Goal: Information Seeking & Learning: Learn about a topic

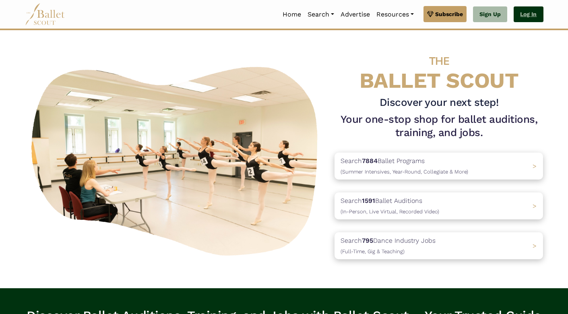
click at [532, 16] on link "Log In" at bounding box center [528, 14] width 29 height 16
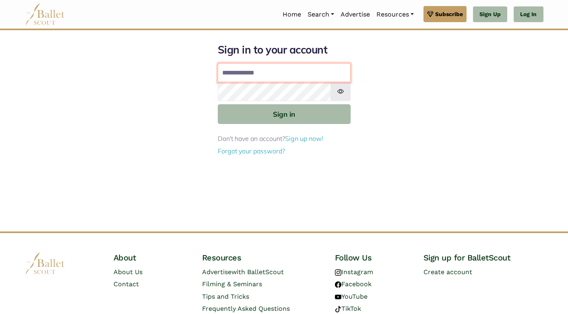
type input "**********"
click at [284, 114] on button "Sign in" at bounding box center [284, 114] width 133 height 20
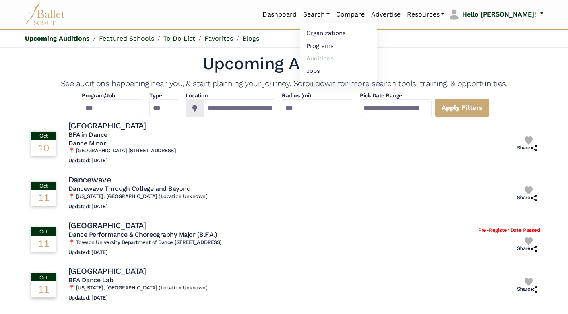
click at [347, 58] on link "Auditions" at bounding box center [338, 58] width 77 height 12
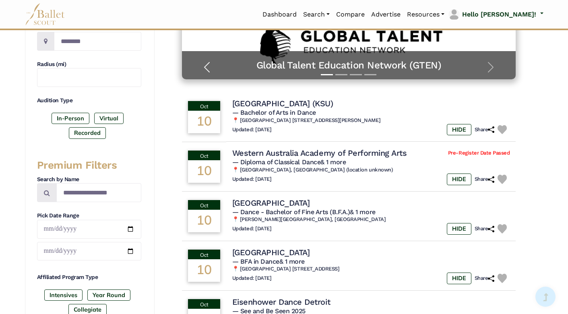
scroll to position [173, 0]
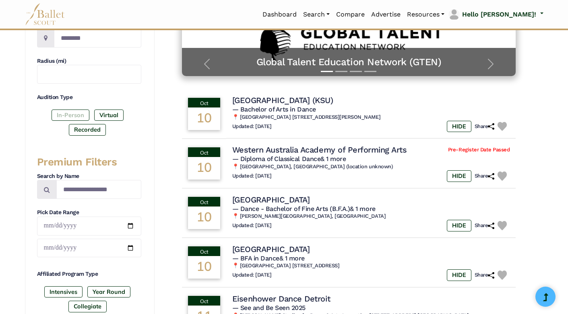
click at [76, 111] on label "In-Person" at bounding box center [71, 115] width 38 height 11
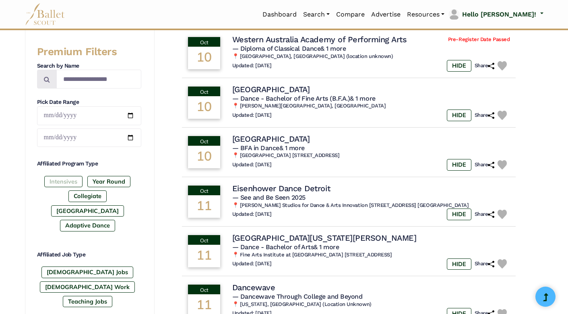
scroll to position [289, 0]
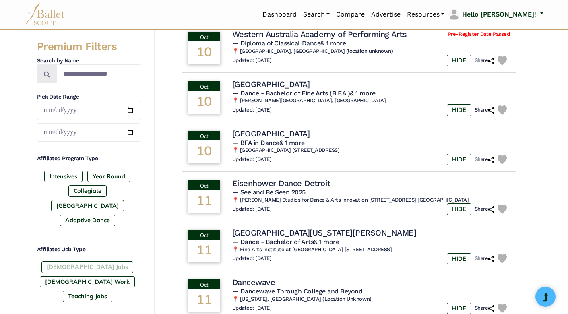
click at [63, 261] on label "[DEMOGRAPHIC_DATA] Jobs" at bounding box center [87, 266] width 92 height 11
click at [109, 276] on label "[DEMOGRAPHIC_DATA] Work" at bounding box center [87, 281] width 95 height 11
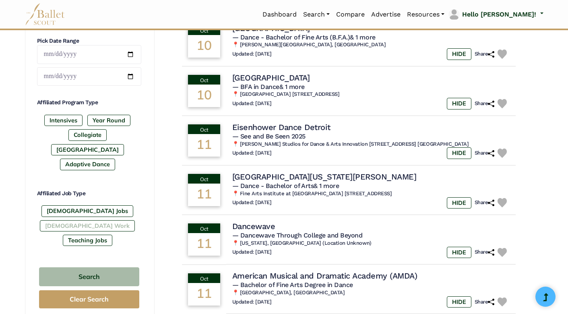
scroll to position [348, 0]
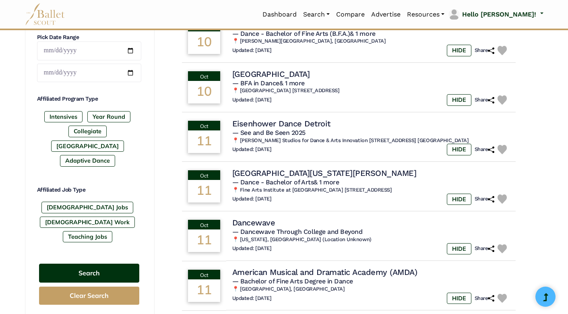
click at [96, 264] on button "Search" at bounding box center [89, 273] width 100 height 19
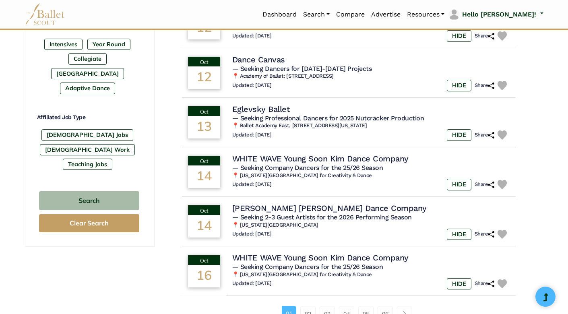
scroll to position [432, 0]
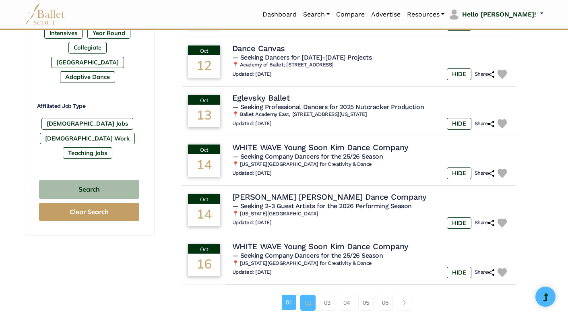
click at [308, 295] on link "02" at bounding box center [307, 303] width 15 height 16
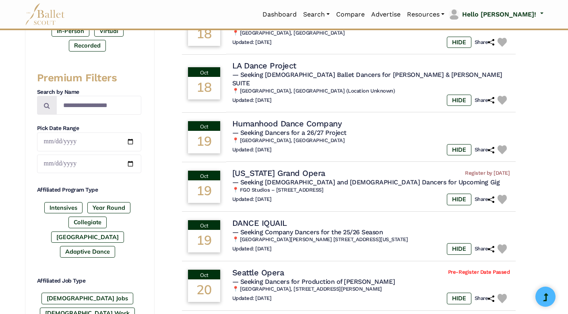
scroll to position [263, 0]
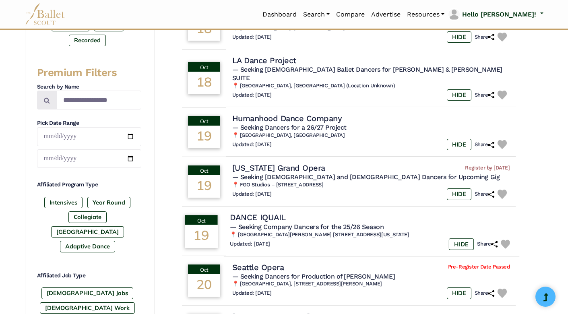
click at [224, 216] on td "Oct 19" at bounding box center [200, 231] width 45 height 51
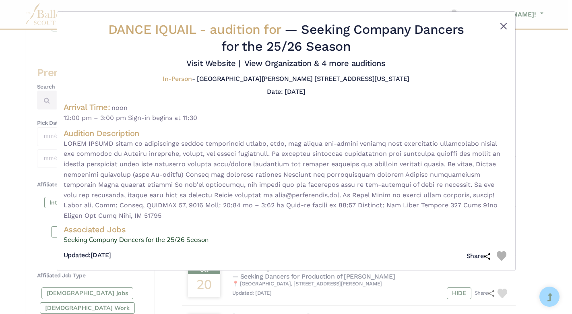
click at [505, 22] on button "Close" at bounding box center [504, 26] width 10 height 10
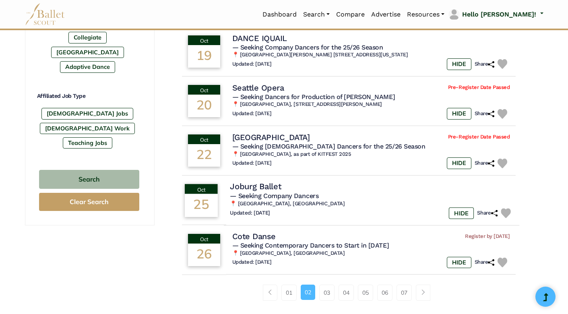
scroll to position [460, 0]
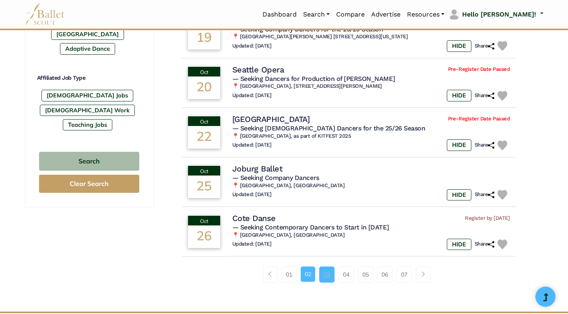
click at [322, 267] on link "03" at bounding box center [326, 275] width 15 height 16
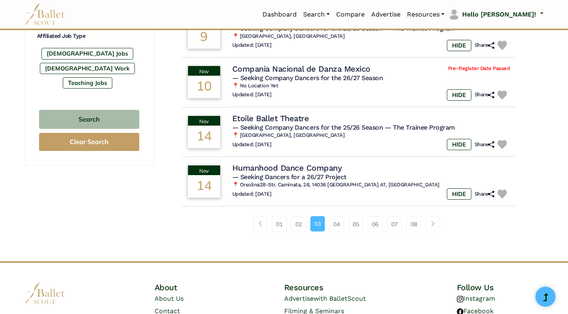
scroll to position [508, 0]
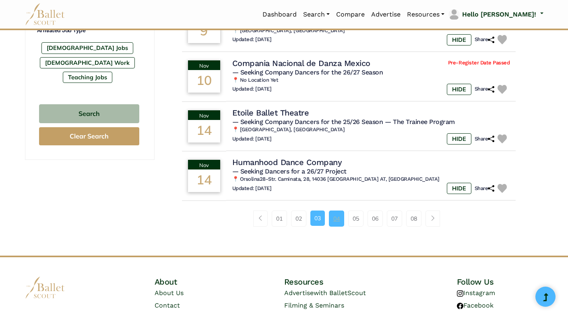
click at [333, 212] on link "04" at bounding box center [336, 219] width 15 height 16
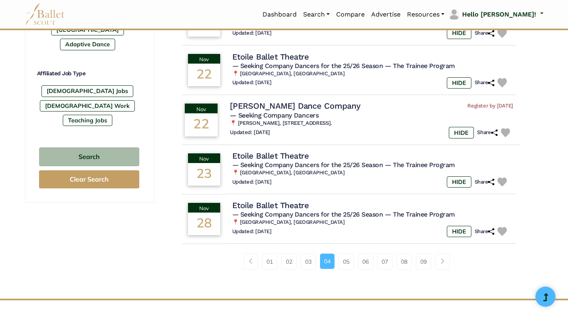
scroll to position [468, 0]
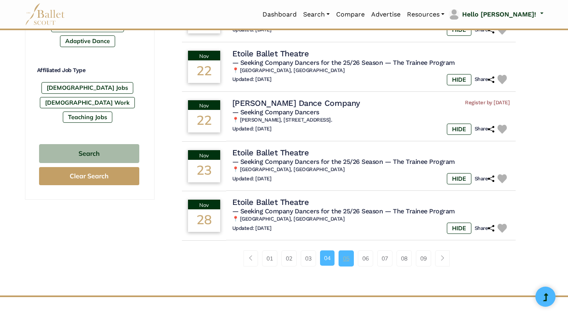
click at [345, 252] on link "05" at bounding box center [346, 258] width 15 height 16
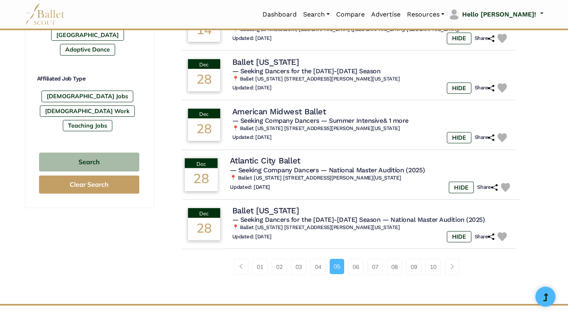
scroll to position [465, 0]
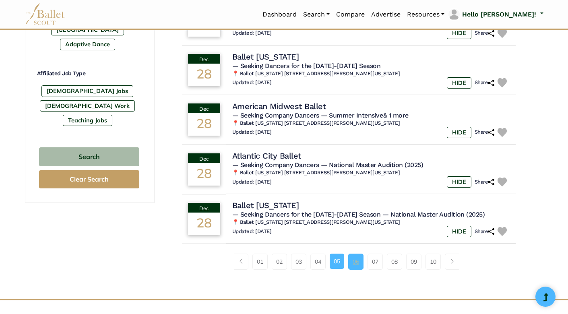
click at [354, 255] on link "06" at bounding box center [355, 262] width 15 height 16
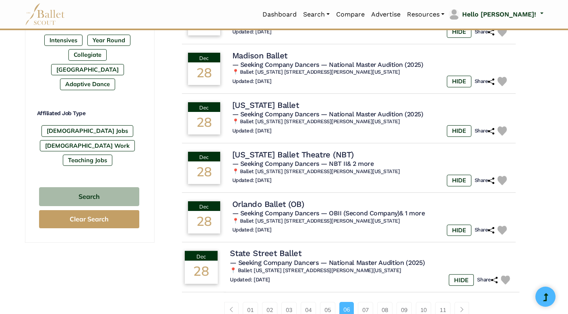
scroll to position [482, 0]
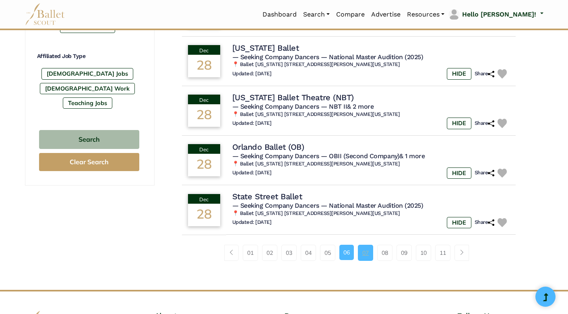
click at [365, 245] on link "07" at bounding box center [365, 253] width 15 height 16
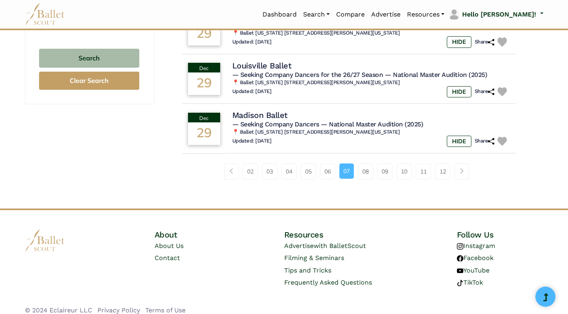
scroll to position [563, 0]
click at [368, 164] on link "08" at bounding box center [365, 172] width 15 height 16
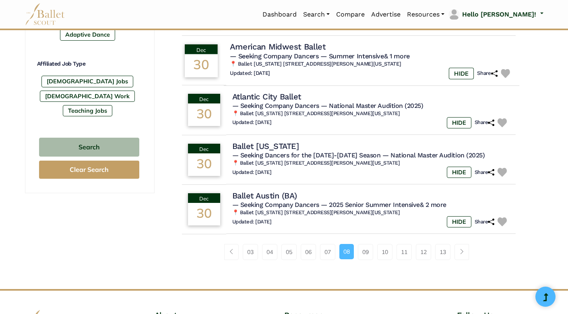
scroll to position [480, 0]
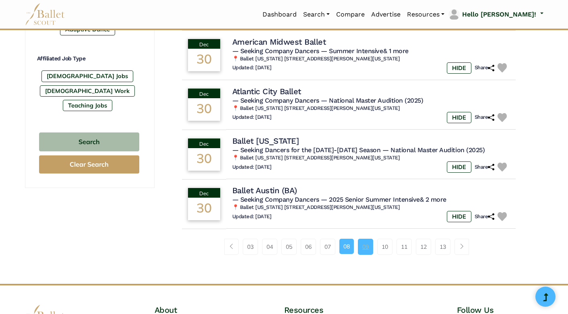
click at [365, 239] on link "09" at bounding box center [365, 247] width 15 height 16
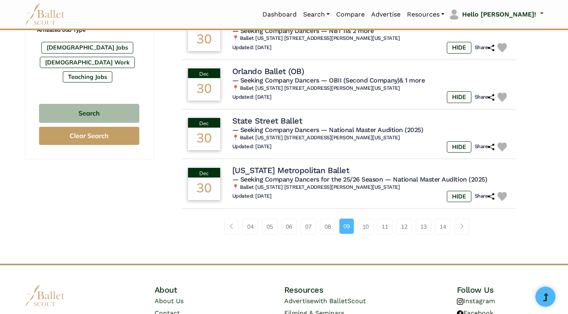
scroll to position [518, 0]
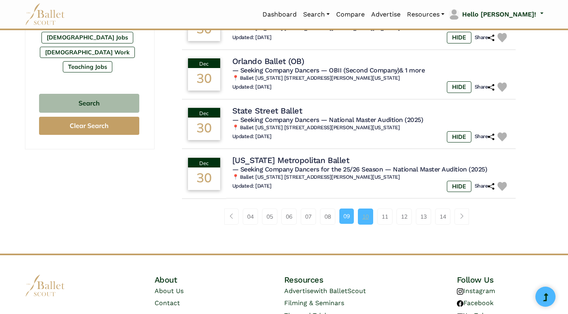
click at [371, 214] on link "10" at bounding box center [365, 217] width 15 height 16
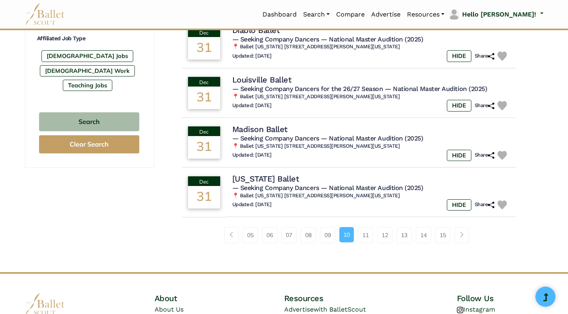
scroll to position [501, 0]
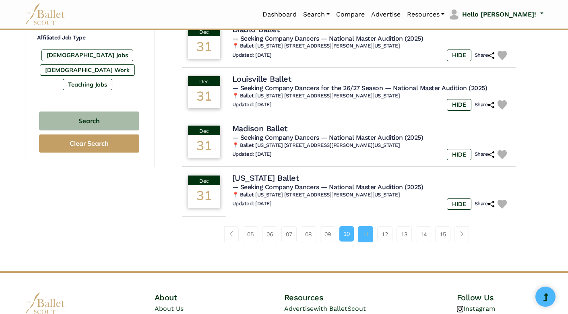
click at [366, 226] on link "11" at bounding box center [365, 234] width 15 height 16
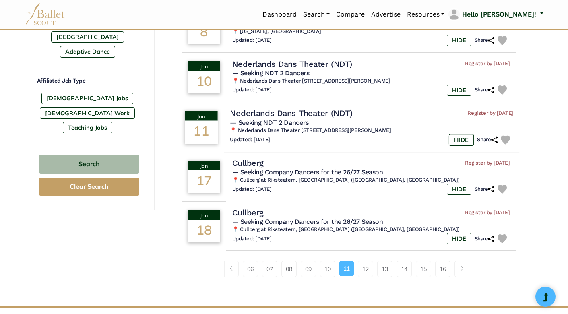
scroll to position [465, 0]
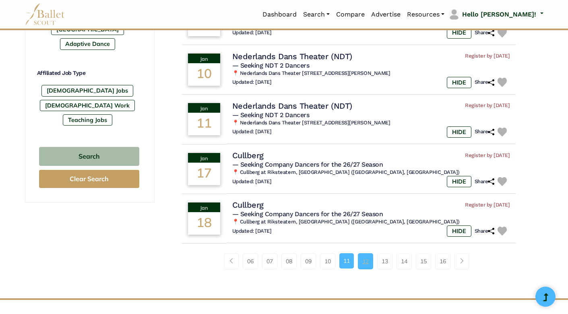
click at [362, 255] on link "12" at bounding box center [365, 261] width 15 height 16
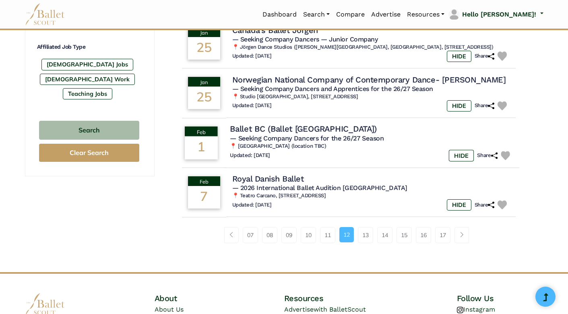
scroll to position [493, 0]
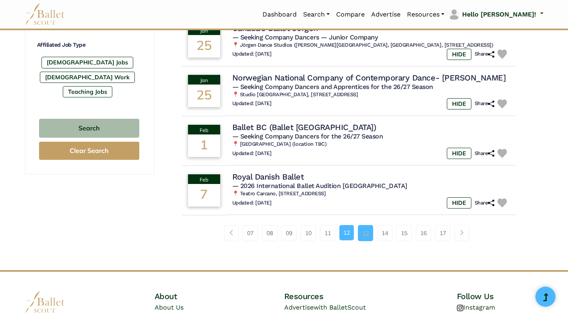
click at [372, 230] on link "13" at bounding box center [365, 233] width 15 height 16
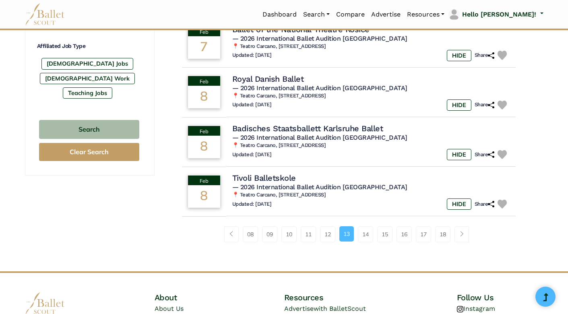
scroll to position [495, 0]
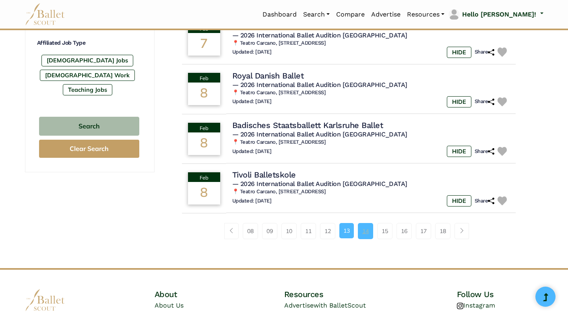
click at [364, 229] on link "14" at bounding box center [365, 231] width 15 height 16
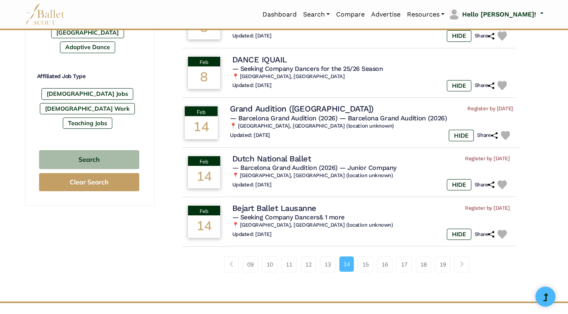
scroll to position [470, 0]
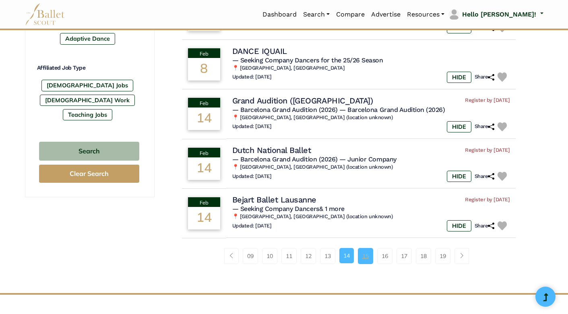
click at [366, 249] on link "15" at bounding box center [365, 256] width 15 height 16
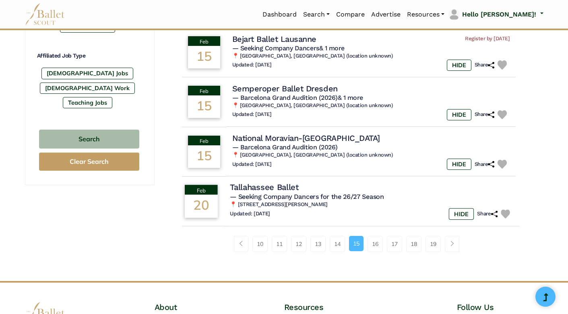
scroll to position [484, 0]
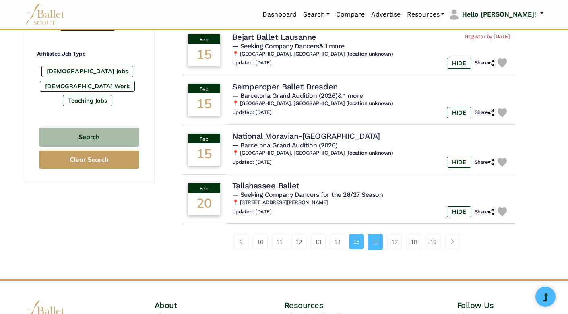
click at [382, 234] on link "16" at bounding box center [375, 242] width 15 height 16
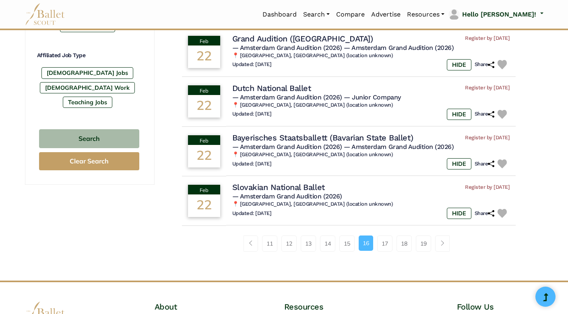
scroll to position [496, 0]
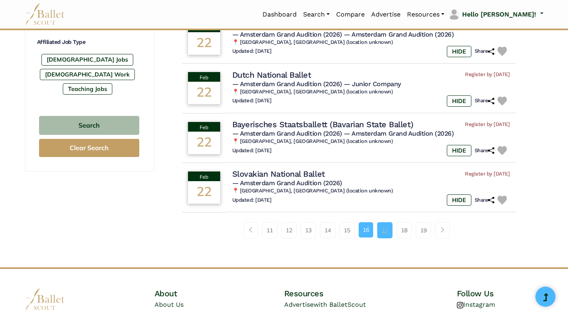
click at [390, 222] on link "17" at bounding box center [384, 230] width 15 height 16
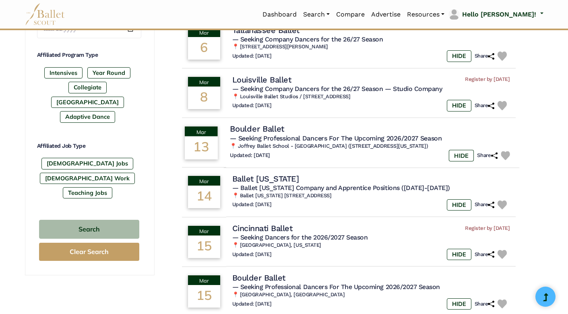
scroll to position [393, 0]
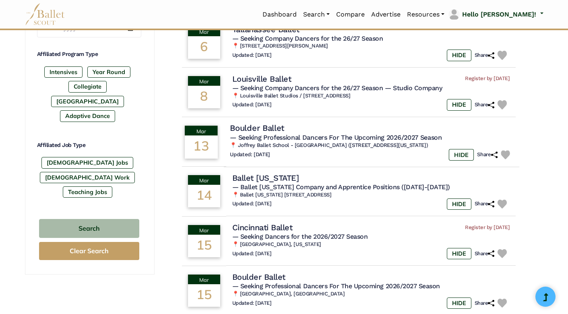
click at [238, 136] on td "Boulder Ballet — Seeking Professional Dancers For The Upcoming 2026/2027 Season…" at bounding box center [372, 142] width 296 height 51
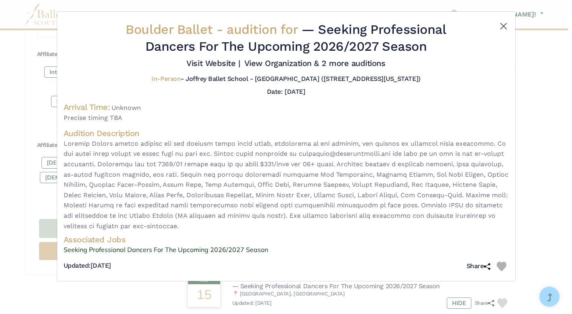
click at [506, 26] on button "Close" at bounding box center [504, 26] width 10 height 10
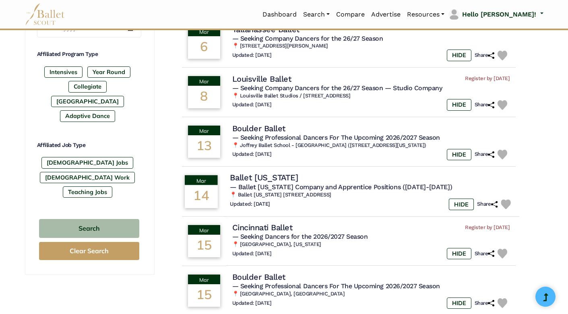
scroll to position [494, 0]
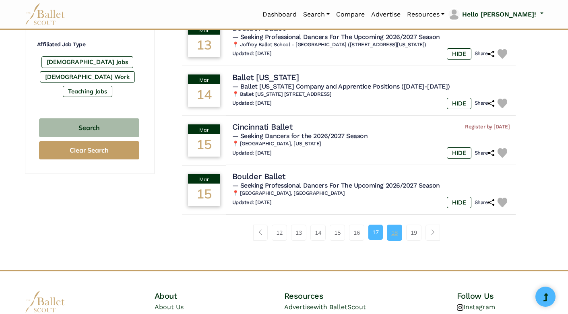
click at [393, 227] on link "18" at bounding box center [394, 233] width 15 height 16
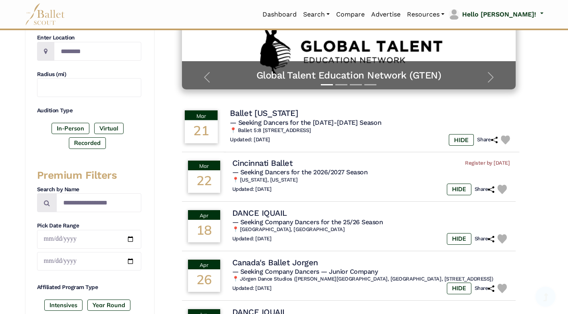
scroll to position [167, 0]
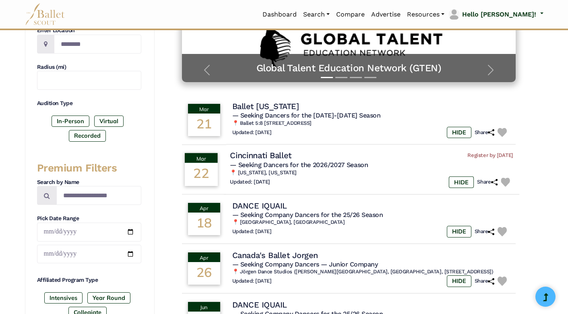
click at [226, 170] on td "Cincinnati Ballet Register by [DATE] — Seeking Dancers for the 2026/2027 Season…" at bounding box center [372, 169] width 296 height 51
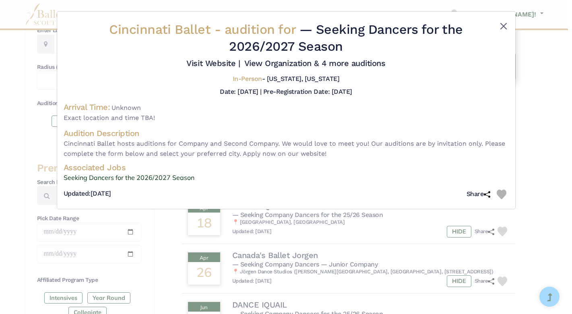
click at [504, 25] on button "Close" at bounding box center [504, 26] width 10 height 10
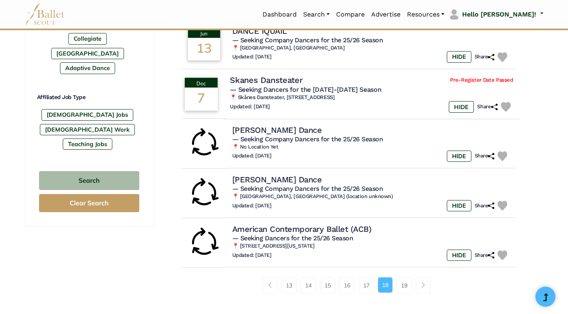
scroll to position [445, 0]
